Goal: Information Seeking & Learning: Find specific page/section

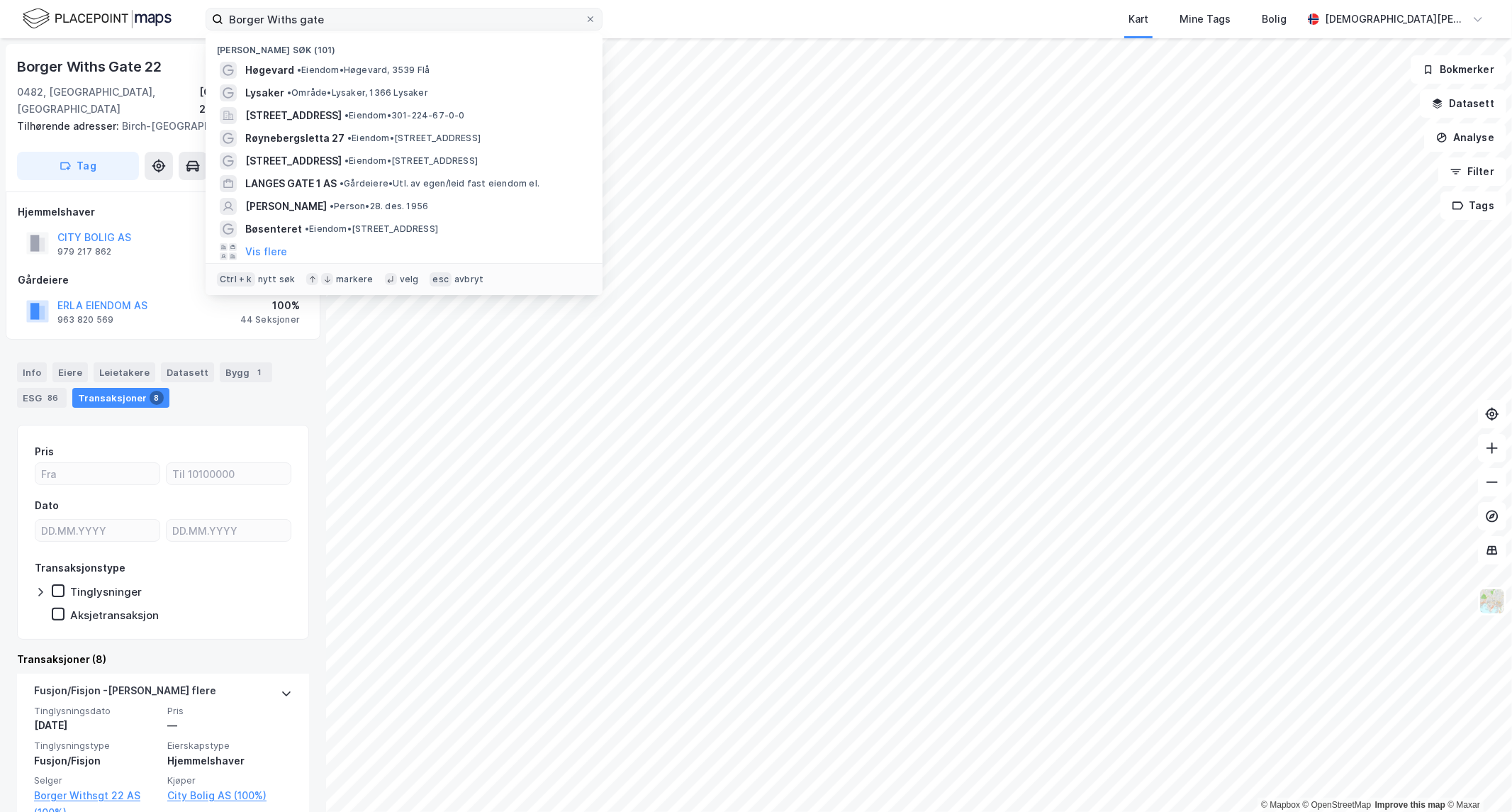
scroll to position [157, 0]
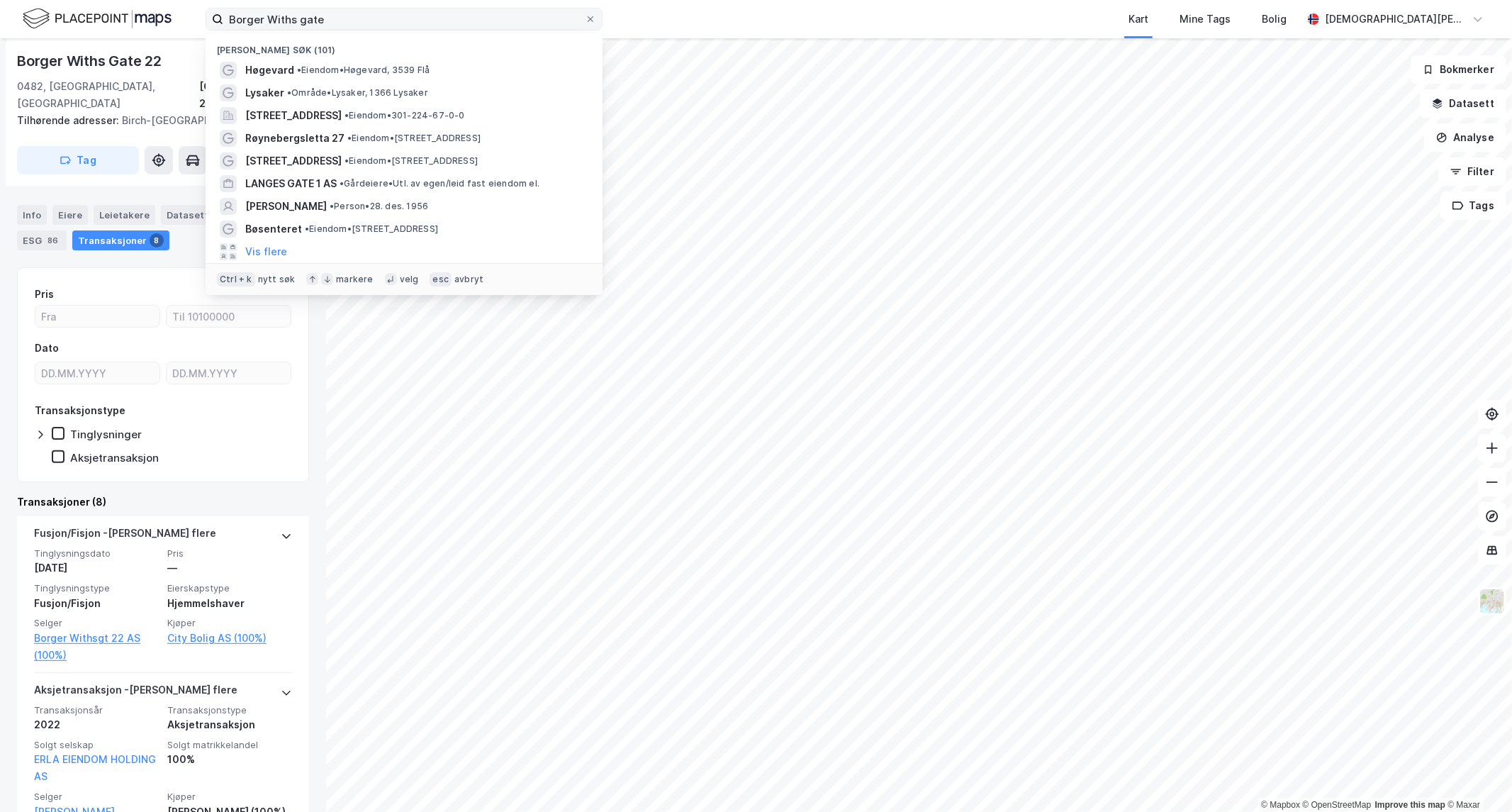
click at [593, 23] on span at bounding box center [591, 20] width 12 height 12
click at [585, 23] on input "Borger Withs gate" at bounding box center [404, 20] width 361 height 21
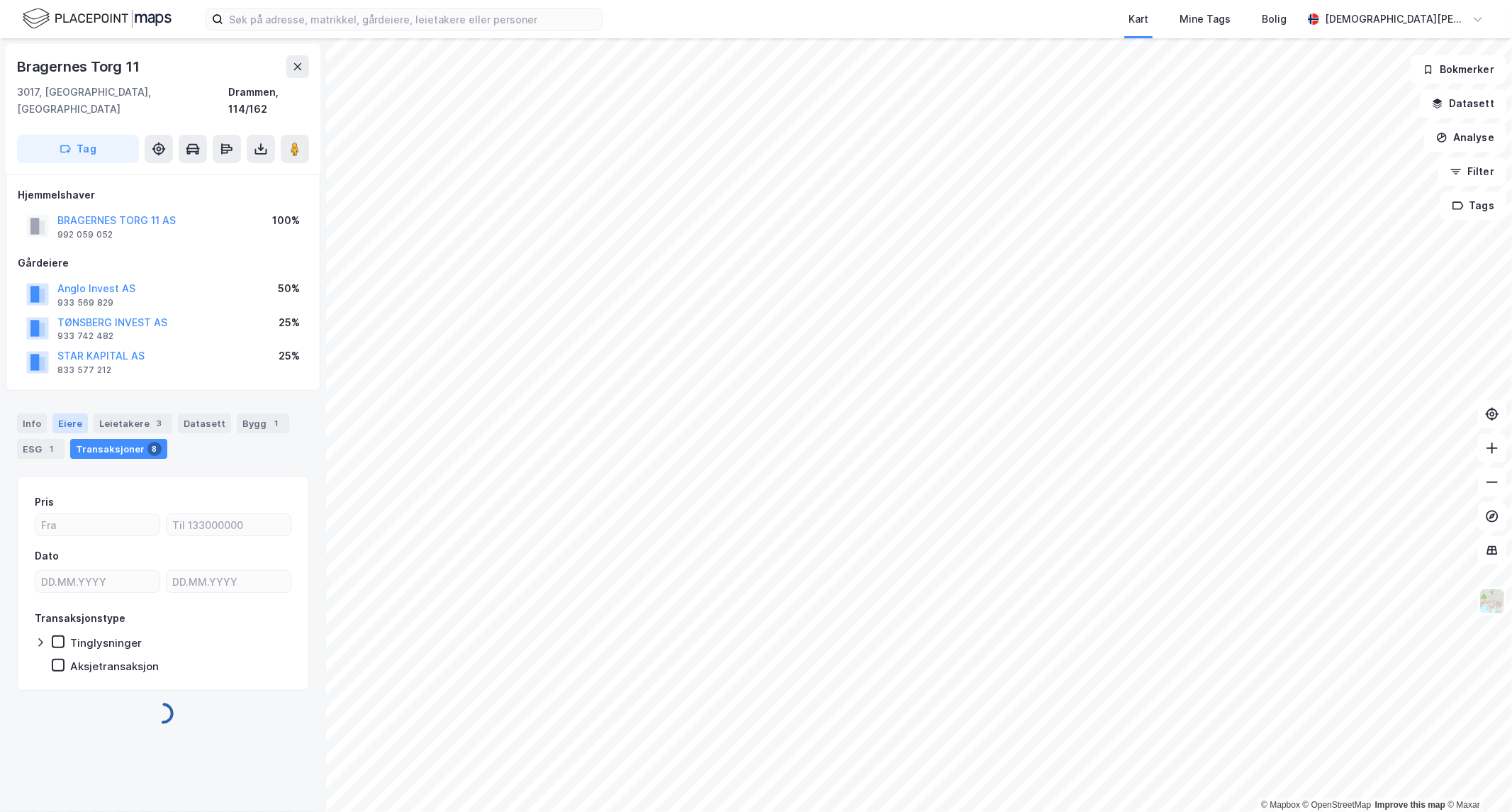
click at [68, 413] on div "Eiere" at bounding box center [70, 423] width 35 height 20
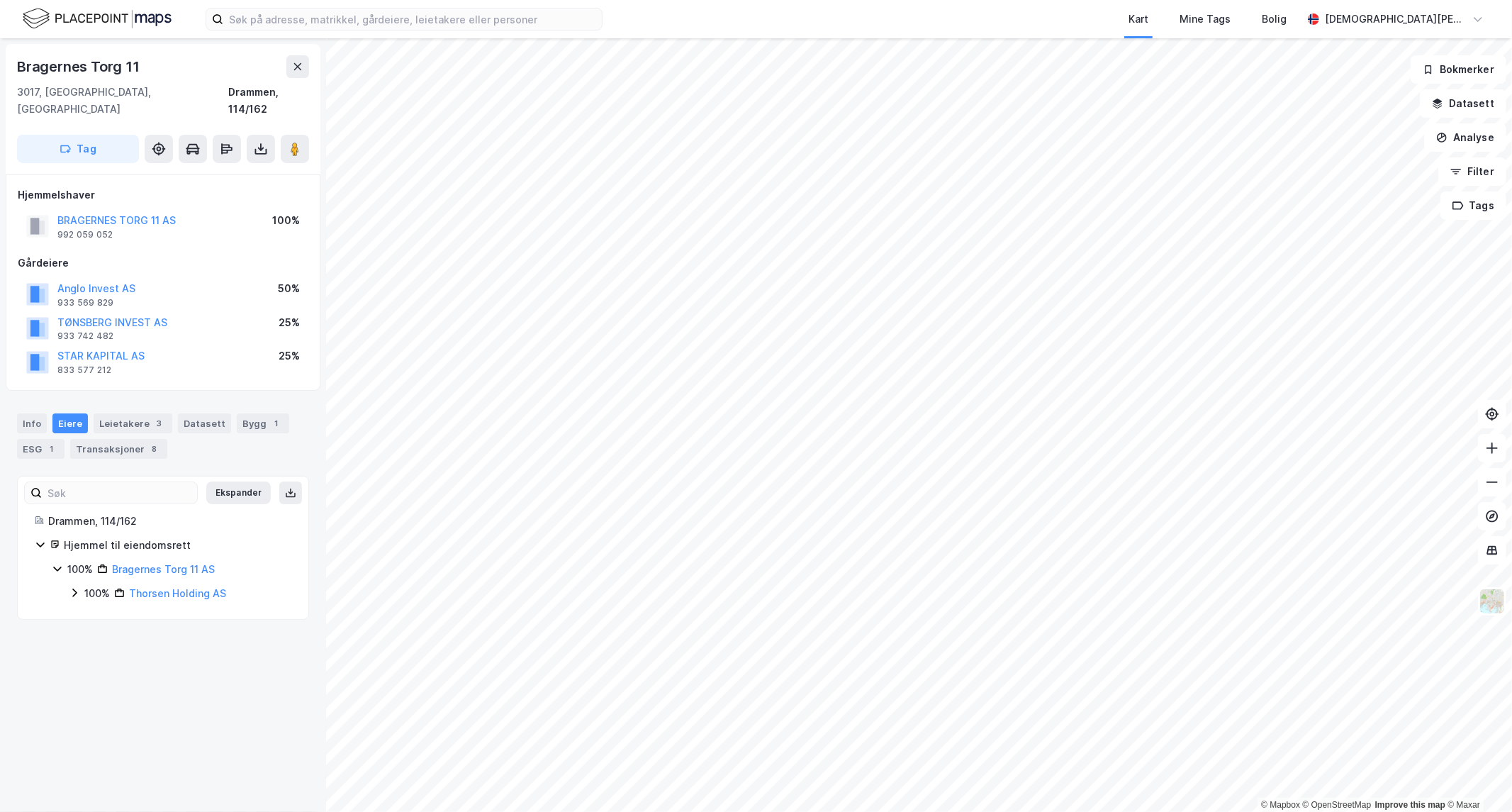
click at [73, 589] on icon at bounding box center [74, 592] width 4 height 9
click at [90, 611] on icon at bounding box center [92, 617] width 12 height 12
